Goal: Task Accomplishment & Management: Use online tool/utility

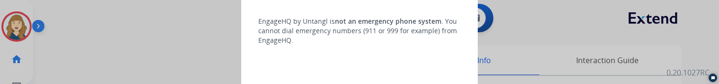
click at [71, 53] on div at bounding box center [359, 42] width 719 height 84
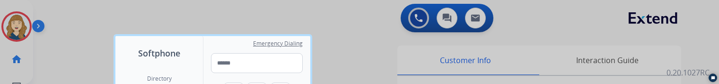
click at [66, 29] on div at bounding box center [359, 42] width 719 height 84
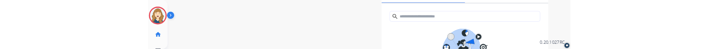
scroll to position [72, 0]
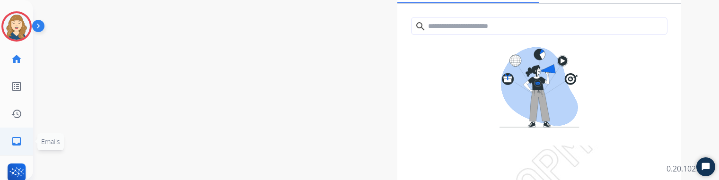
click at [9, 91] on link "inbox Emails" at bounding box center [16, 141] width 26 height 26
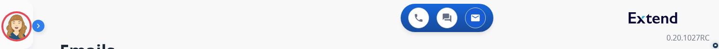
click at [108, 25] on div "0 Voice Interactions 0 Chat Interactions 0 Email Interactions" at bounding box center [370, 19] width 652 height 30
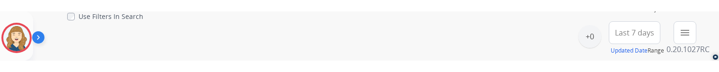
scroll to position [112, 0]
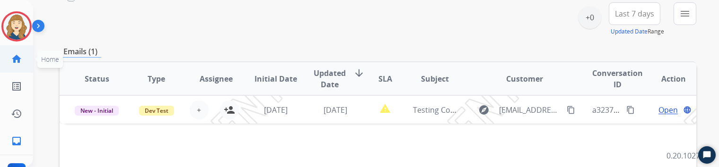
click at [11, 53] on link "home Home" at bounding box center [16, 59] width 26 height 26
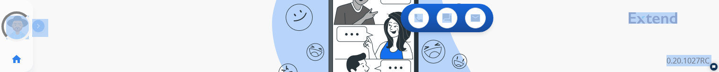
click at [182, 47] on div "swap_horiz Break voice bridge close_fullscreen Connect 3-Way Call merge_type Se…" at bounding box center [364, 56] width 663 height 45
